Goal: Information Seeking & Learning: Learn about a topic

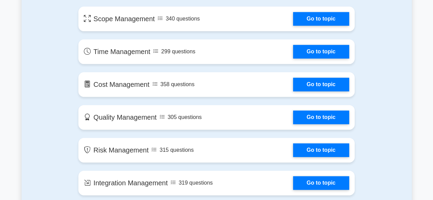
scroll to position [406, 0]
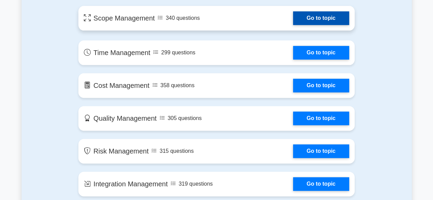
click at [338, 25] on link "Go to topic" at bounding box center [321, 18] width 56 height 14
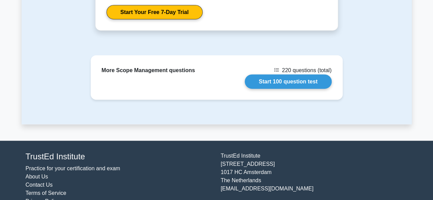
scroll to position [822, 0]
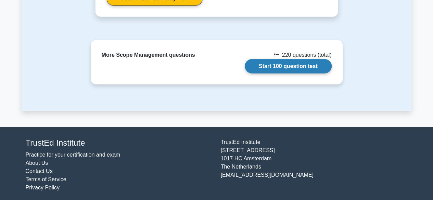
click at [293, 65] on link "Start 100 question test" at bounding box center [288, 66] width 87 height 14
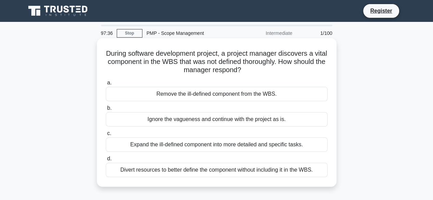
click at [295, 122] on div "Ignore the vagueness and continue with the project as is." at bounding box center [217, 119] width 222 height 14
click at [106, 110] on input "b. Ignore the vagueness and continue with the project as is." at bounding box center [106, 108] width 0 height 4
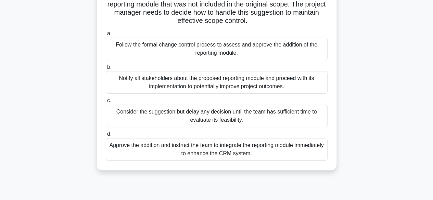
scroll to position [68, 0]
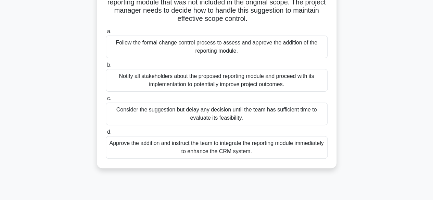
click at [272, 119] on div "Consider the suggestion but delay any decision until the team has sufficient ti…" at bounding box center [217, 114] width 222 height 23
click at [106, 101] on input "c. Consider the suggestion but delay any decision until the team has sufficient…" at bounding box center [106, 98] width 0 height 4
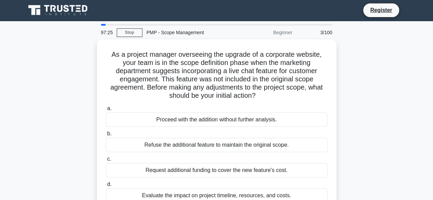
scroll to position [0, 0]
